Goal: Find specific page/section: Find specific page/section

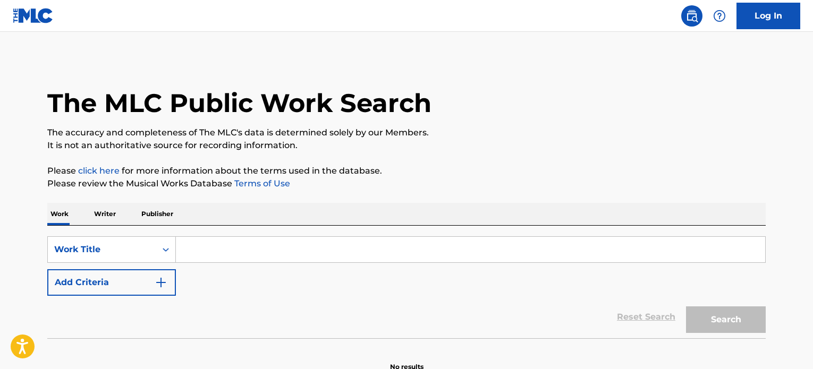
click at [367, 244] on input "Search Form" at bounding box center [470, 250] width 589 height 26
click at [203, 250] on input "Search Form" at bounding box center [470, 250] width 589 height 26
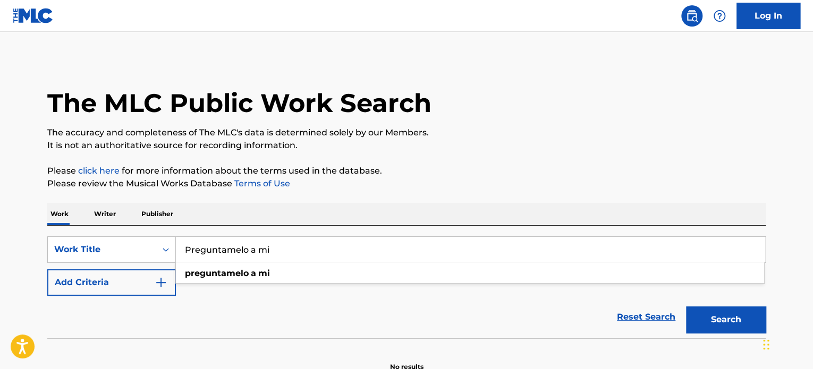
type input "Preguntamelo a mi"
click at [126, 272] on button "Add Criteria" at bounding box center [111, 282] width 129 height 27
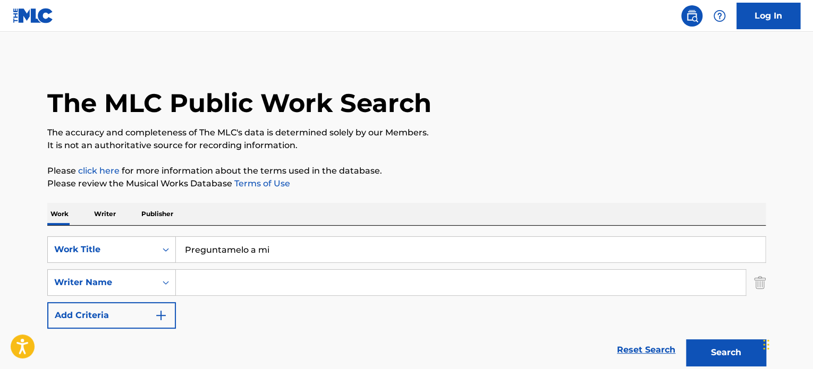
click at [227, 284] on input "Search Form" at bounding box center [461, 283] width 570 height 26
type input "bladinieres"
click at [686, 339] on button "Search" at bounding box center [726, 352] width 80 height 27
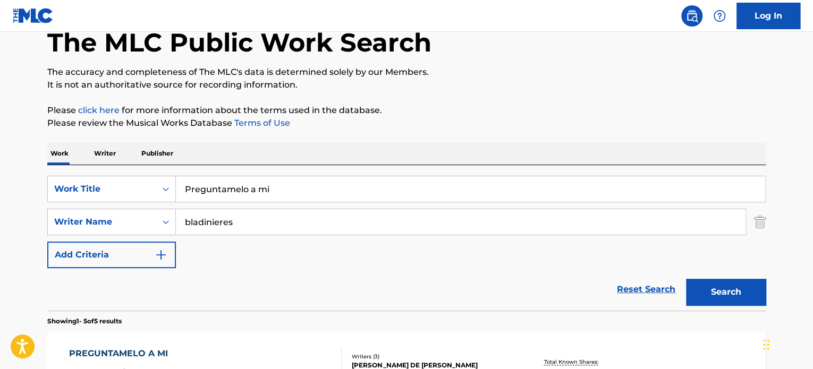
scroll to position [106, 0]
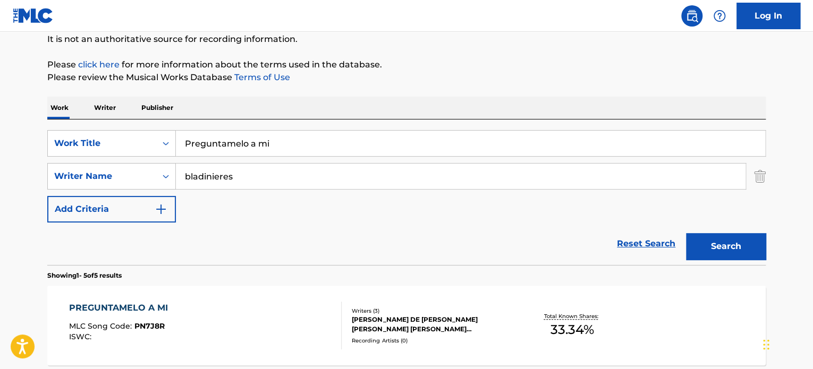
click at [439, 326] on div "[PERSON_NAME] DE [PERSON_NAME] [PERSON_NAME] [PERSON_NAME] [PERSON_NAME]" at bounding box center [432, 324] width 160 height 19
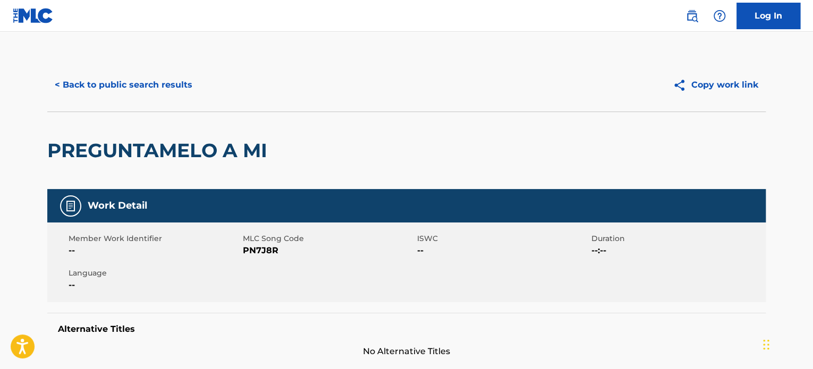
click at [260, 249] on span "PN7J8R" at bounding box center [329, 250] width 172 height 13
copy span "PN7J8R"
